Goal: Information Seeking & Learning: Learn about a topic

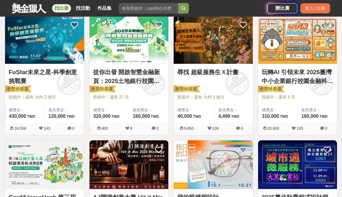
scroll to position [119, 0]
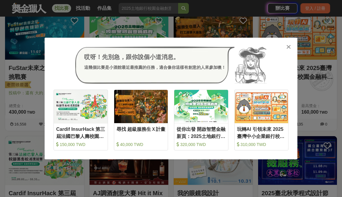
click at [287, 47] on icon at bounding box center [288, 47] width 4 height 6
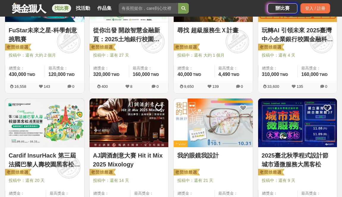
scroll to position [216, 0]
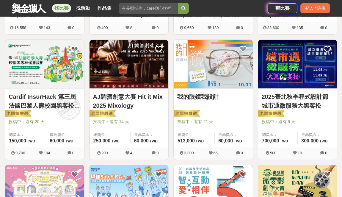
click at [207, 73] on img at bounding box center [213, 64] width 79 height 49
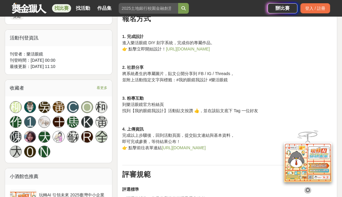
scroll to position [339, 0]
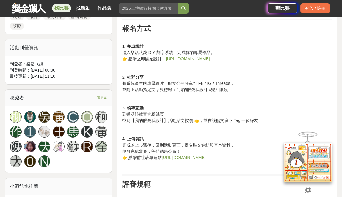
click at [179, 59] on link "[URL][DOMAIN_NAME]" at bounding box center [188, 58] width 44 height 5
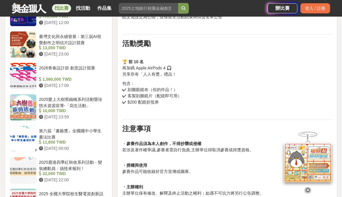
scroll to position [601, 0]
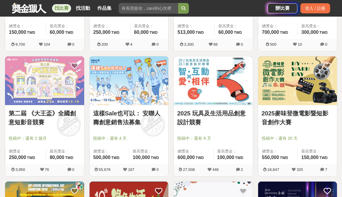
scroll to position [327, 0]
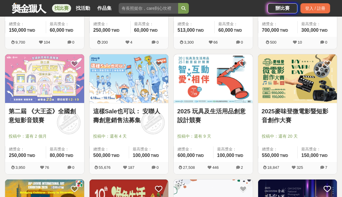
click at [229, 133] on div "2025 玩具及生活用品創意設計競賽 投稿中：還有 9 天 總獎金： 600,000 600,000 TWD 最高獎金： 100,000 TWD" at bounding box center [213, 132] width 79 height 59
click at [217, 111] on link "2025 玩具及生活用品創意設計競賽" at bounding box center [213, 116] width 72 height 18
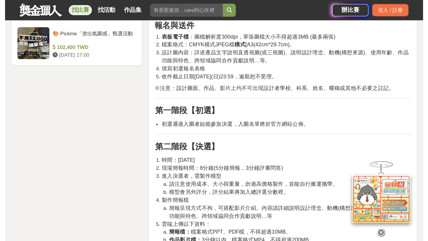
scroll to position [852, 0]
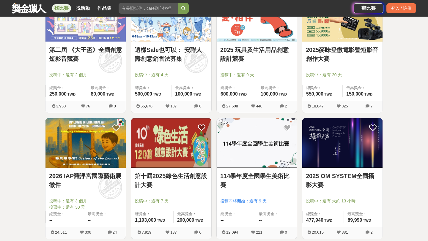
scroll to position [417, 0]
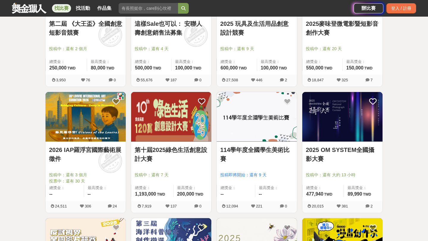
click at [187, 155] on link "第十屆2025綠色生活創意設計大賽" at bounding box center [171, 155] width 73 height 18
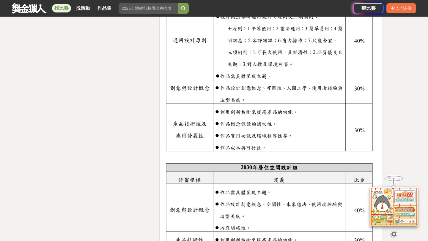
scroll to position [1018, 0]
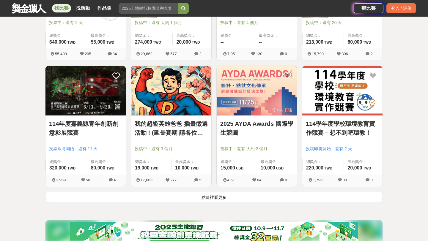
scroll to position [700, 0]
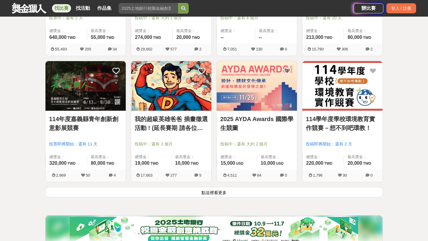
click at [266, 132] on link "2025 AYDA Awards 國際學生競圖" at bounding box center [256, 124] width 73 height 18
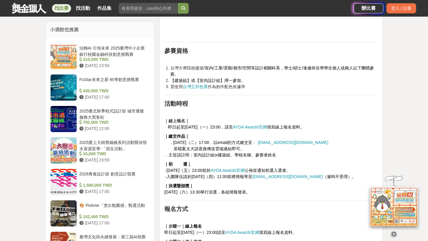
scroll to position [470, 0]
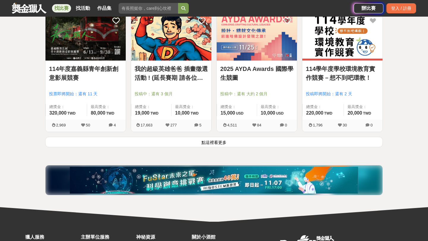
scroll to position [753, 0]
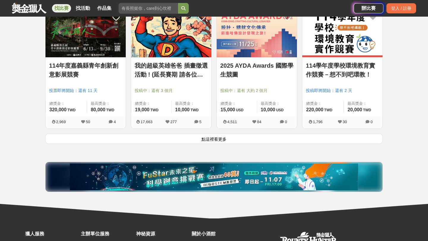
click at [206, 138] on button "點這裡看更多" at bounding box center [214, 139] width 338 height 10
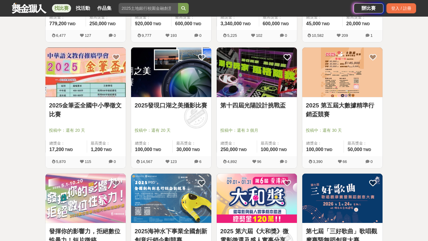
scroll to position [1094, 0]
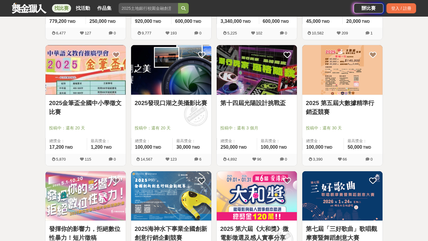
click at [259, 118] on div at bounding box center [258, 119] width 77 height 7
click at [254, 102] on link "第十四屆光陽設計挑戰盃" at bounding box center [256, 103] width 73 height 9
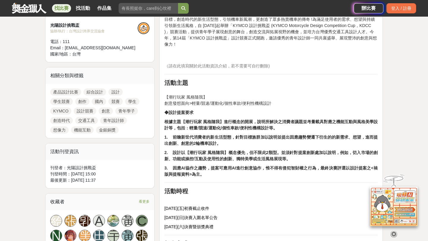
scroll to position [210, 0]
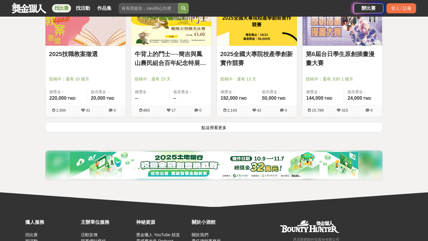
scroll to position [1523, 0]
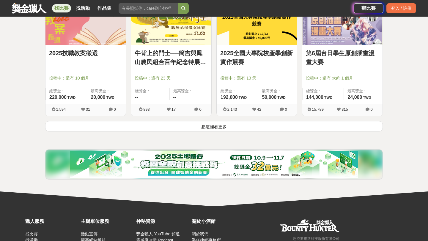
click at [212, 127] on button "點這裡看更多" at bounding box center [214, 126] width 338 height 10
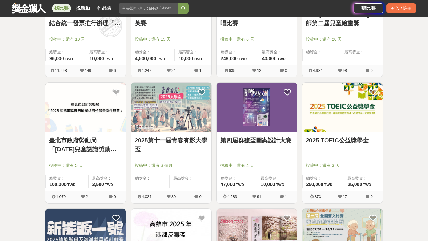
scroll to position [1688, 0]
click at [242, 120] on img at bounding box center [257, 107] width 80 height 50
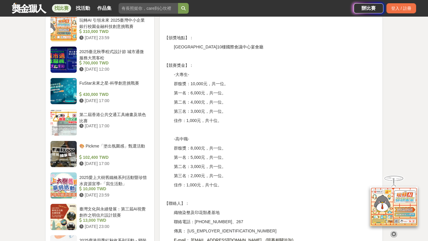
scroll to position [560, 0]
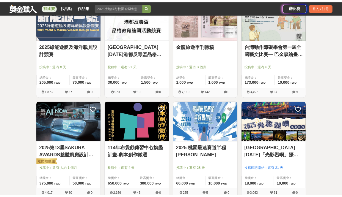
scroll to position [1959, 0]
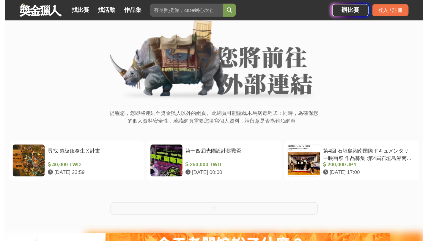
scroll to position [37, 0]
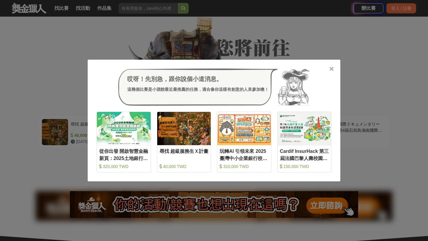
click at [330, 68] on icon at bounding box center [331, 69] width 4 height 6
